Goal: Task Accomplishment & Management: Manage account settings

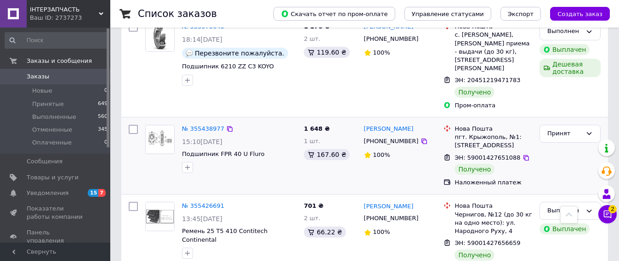
scroll to position [781, 0]
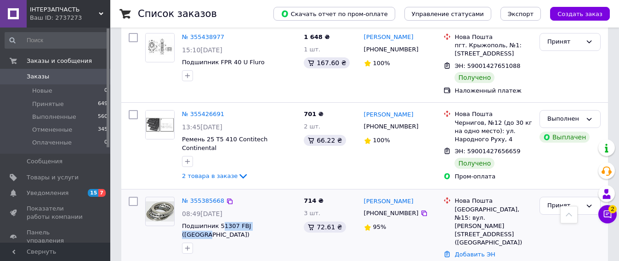
drag, startPoint x: 270, startPoint y: 182, endPoint x: 217, endPoint y: 187, distance: 52.6
click at [217, 222] on span "Подшипник 51307 FBJ ([GEOGRAPHIC_DATA])" at bounding box center [239, 230] width 114 height 17
copy span "1307 FBJ (Японія)"
click at [272, 193] on div "№ 355385668 08:49, 02.08.2025 Подшипник 51307 FBJ (Японія)" at bounding box center [239, 225] width 122 height 64
click at [272, 222] on span "Подшипник 51307 FBJ ([GEOGRAPHIC_DATA])" at bounding box center [239, 230] width 114 height 17
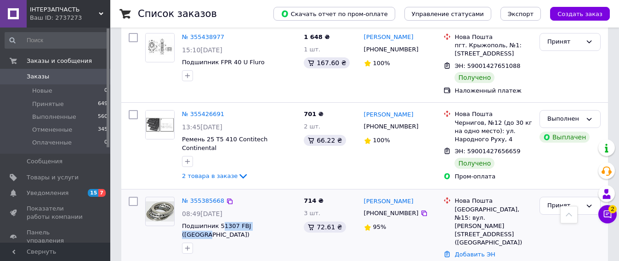
click at [272, 222] on span "Подшипник 51307 FBJ ([GEOGRAPHIC_DATA])" at bounding box center [239, 230] width 114 height 17
click at [271, 222] on span "Подшипник 51307 FBJ ([GEOGRAPHIC_DATA])" at bounding box center [239, 230] width 114 height 17
drag, startPoint x: 271, startPoint y: 181, endPoint x: 215, endPoint y: 187, distance: 55.4
click at [215, 222] on span "Подшипник 51307 FBJ ([GEOGRAPHIC_DATA])" at bounding box center [239, 230] width 114 height 17
copy div "51307 FBJ (Японія)"
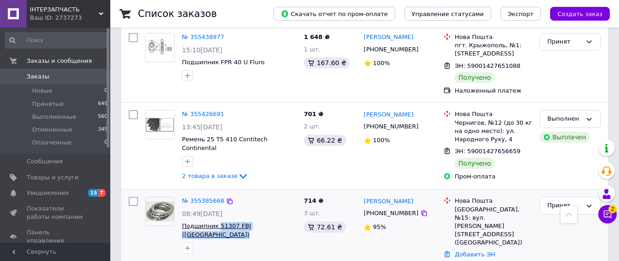
copy div "51307 FBJ (Японія)"
click at [242, 223] on span "Подшипник 51307 FBJ ([GEOGRAPHIC_DATA])" at bounding box center [216, 231] width 69 height 16
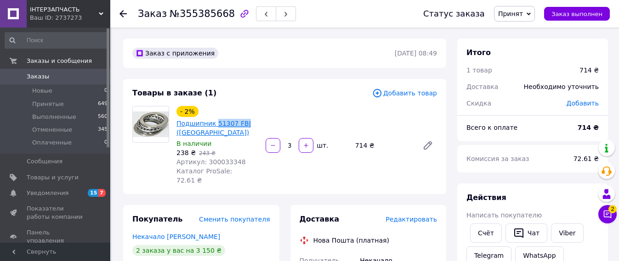
drag, startPoint x: 245, startPoint y: 123, endPoint x: 213, endPoint y: 118, distance: 32.9
click at [213, 119] on span "Подшипник 51307 FBJ ([GEOGRAPHIC_DATA])" at bounding box center [217, 128] width 82 height 18
copy link "51307 FBJ"
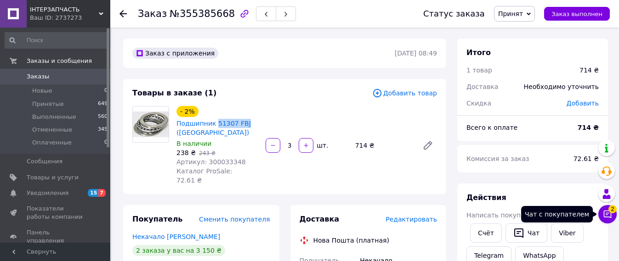
click at [607, 215] on icon at bounding box center [608, 215] width 8 height 8
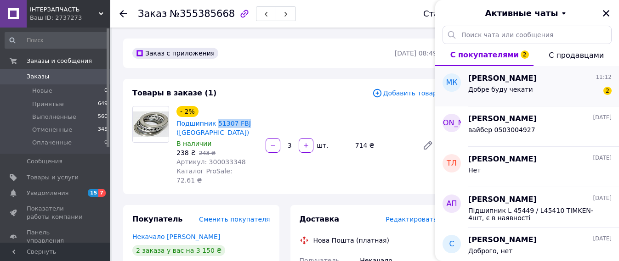
click at [513, 89] on span "Добре буду чекати" at bounding box center [500, 89] width 65 height 7
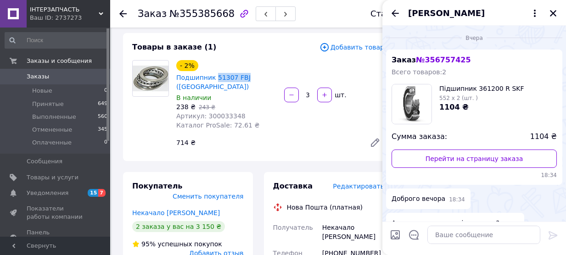
scroll to position [92, 0]
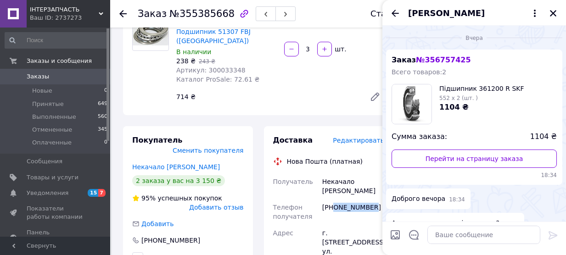
drag, startPoint x: 372, startPoint y: 188, endPoint x: 334, endPoint y: 191, distance: 38.2
click at [334, 199] on div "[PHONE_NUMBER]" at bounding box center [354, 212] width 66 height 26
copy div "0936129306"
drag, startPoint x: 323, startPoint y: 172, endPoint x: 371, endPoint y: 171, distance: 47.8
click at [371, 174] on div "Некачало Богдан" at bounding box center [354, 187] width 66 height 26
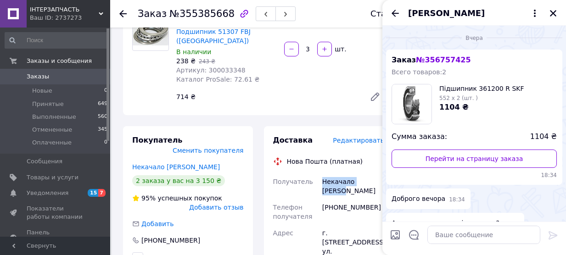
copy div "Некачало Богдан"
click at [45, 59] on span "Заказы и сообщения" at bounding box center [59, 61] width 65 height 8
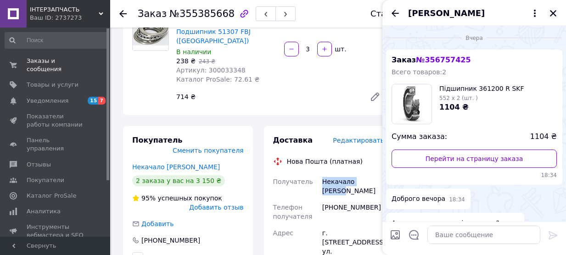
click at [555, 13] on icon "Закрыть" at bounding box center [553, 13] width 8 height 8
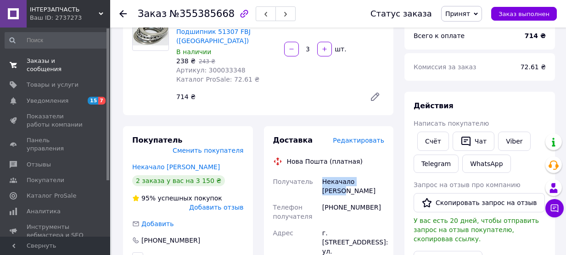
click at [77, 61] on span "Заказы и сообщения" at bounding box center [56, 65] width 58 height 17
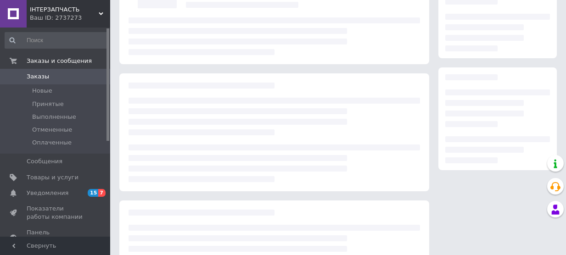
scroll to position [92, 0]
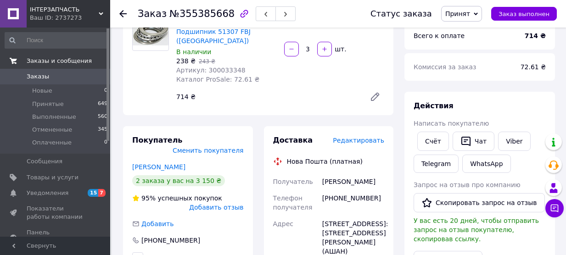
click at [76, 63] on span "Заказы и сообщения" at bounding box center [59, 61] width 65 height 8
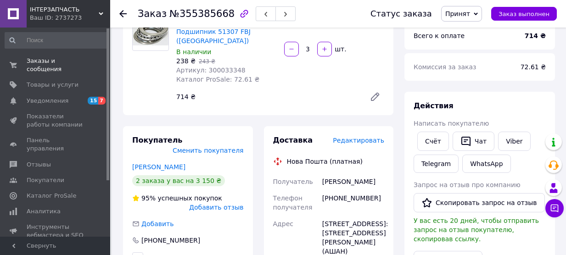
scroll to position [0, 0]
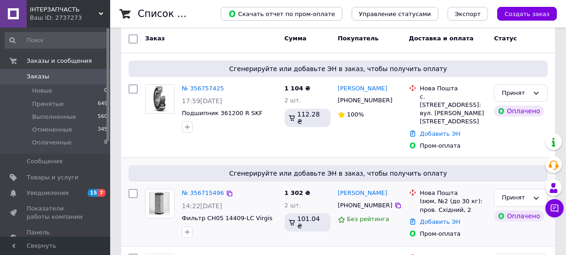
scroll to position [92, 0]
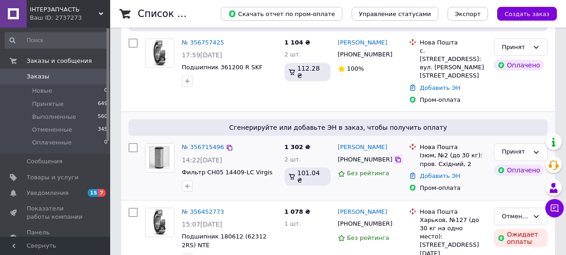
click at [395, 156] on icon at bounding box center [398, 159] width 7 height 7
drag, startPoint x: 378, startPoint y: 139, endPoint x: 335, endPoint y: 141, distance: 43.7
click at [335, 141] on div "[PERSON_NAME] [PHONE_NUMBER] Без рейтинга" at bounding box center [369, 168] width 71 height 56
copy link "[PERSON_NAME]"
click at [435, 173] on link "Добавить ЭН" at bounding box center [440, 176] width 40 height 7
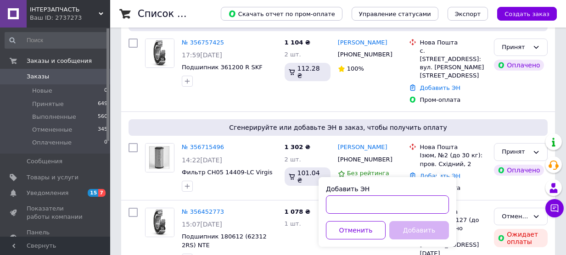
click at [369, 205] on input "Добавить ЭН" at bounding box center [387, 205] width 123 height 18
paste input "59001432826225"
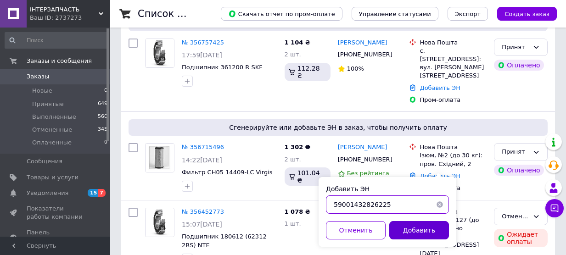
type input "59001432826225"
click at [416, 230] on button "Добавить" at bounding box center [419, 230] width 60 height 18
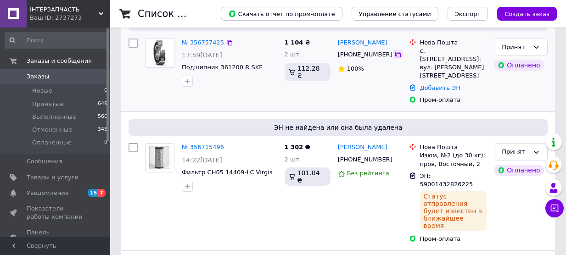
click at [395, 57] on icon at bounding box center [398, 54] width 7 height 7
drag, startPoint x: 388, startPoint y: 41, endPoint x: 339, endPoint y: 42, distance: 49.2
click at [339, 42] on div "[PERSON_NAME]" at bounding box center [370, 43] width 66 height 11
copy link "[PERSON_NAME]"
click at [440, 85] on link "Добавить ЭН" at bounding box center [440, 88] width 40 height 7
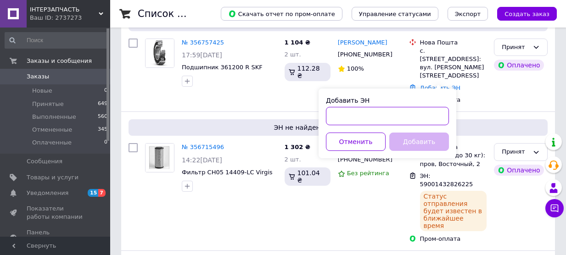
click at [339, 115] on input "Добавить ЭН" at bounding box center [387, 116] width 123 height 18
paste input "59001432822732"
type input "59001432822732"
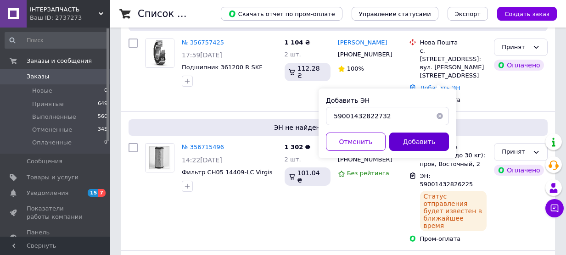
drag, startPoint x: 420, startPoint y: 143, endPoint x: 415, endPoint y: 136, distance: 7.9
click at [420, 142] on button "Добавить" at bounding box center [419, 142] width 60 height 18
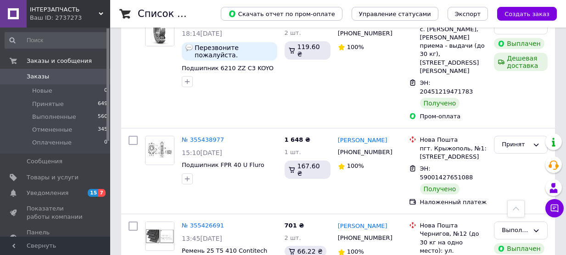
scroll to position [873, 0]
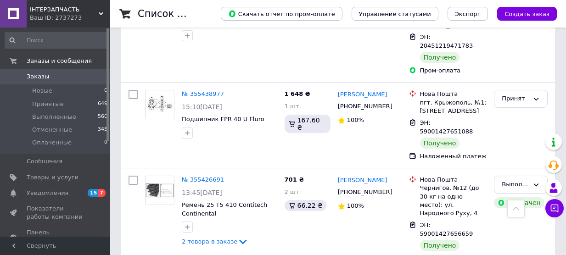
drag, startPoint x: 392, startPoint y: 157, endPoint x: 339, endPoint y: 154, distance: 52.9
copy link "[PERSON_NAME]"
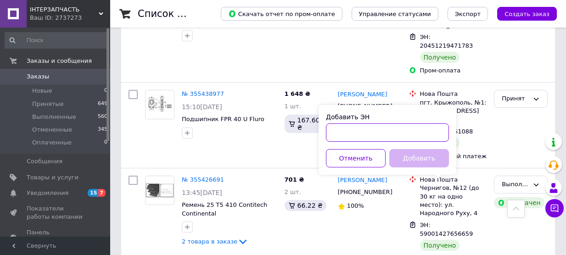
click at [343, 132] on input "Добавить ЭН" at bounding box center [387, 133] width 123 height 18
paste input "20451225251973"
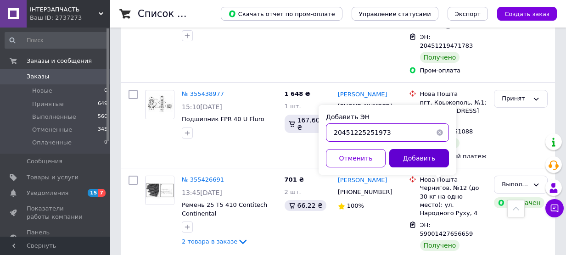
type input "20451225251973"
click at [420, 159] on button "Добавить" at bounding box center [419, 158] width 60 height 18
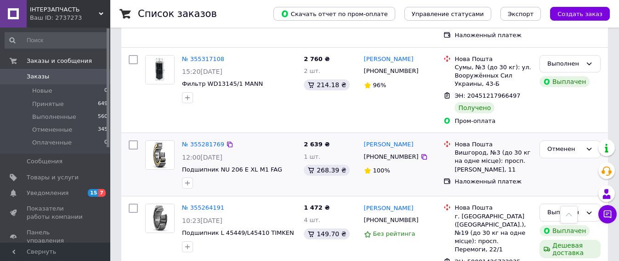
scroll to position [1206, 0]
